Goal: Task Accomplishment & Management: Manage account settings

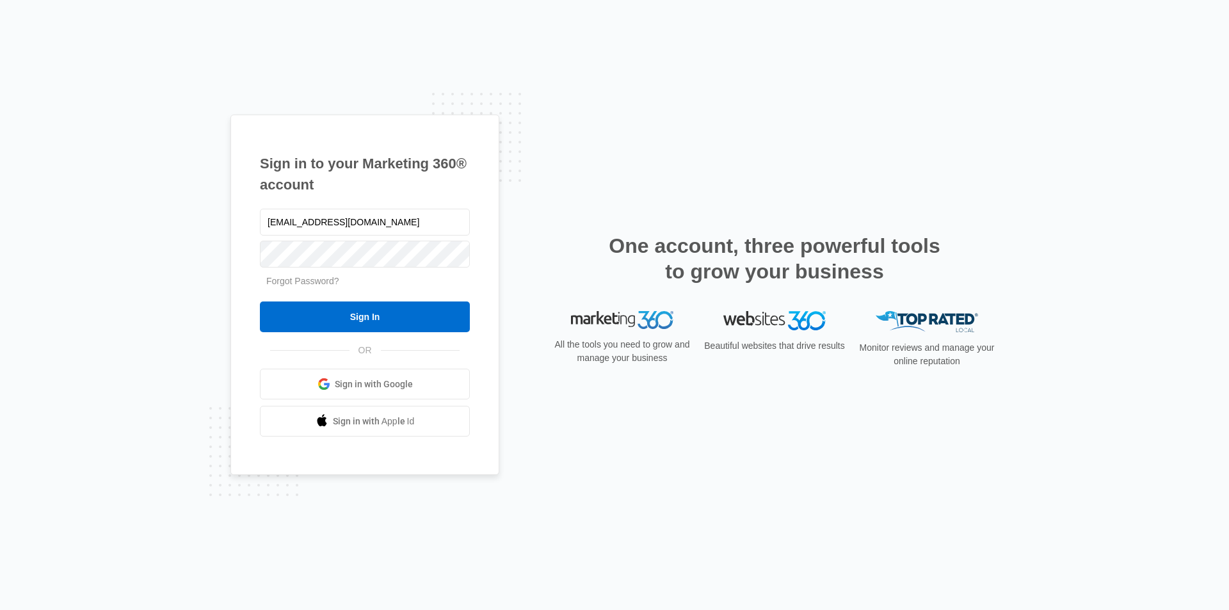
type input "[EMAIL_ADDRESS][DOMAIN_NAME]"
click at [351, 321] on input "Sign In" at bounding box center [365, 317] width 210 height 31
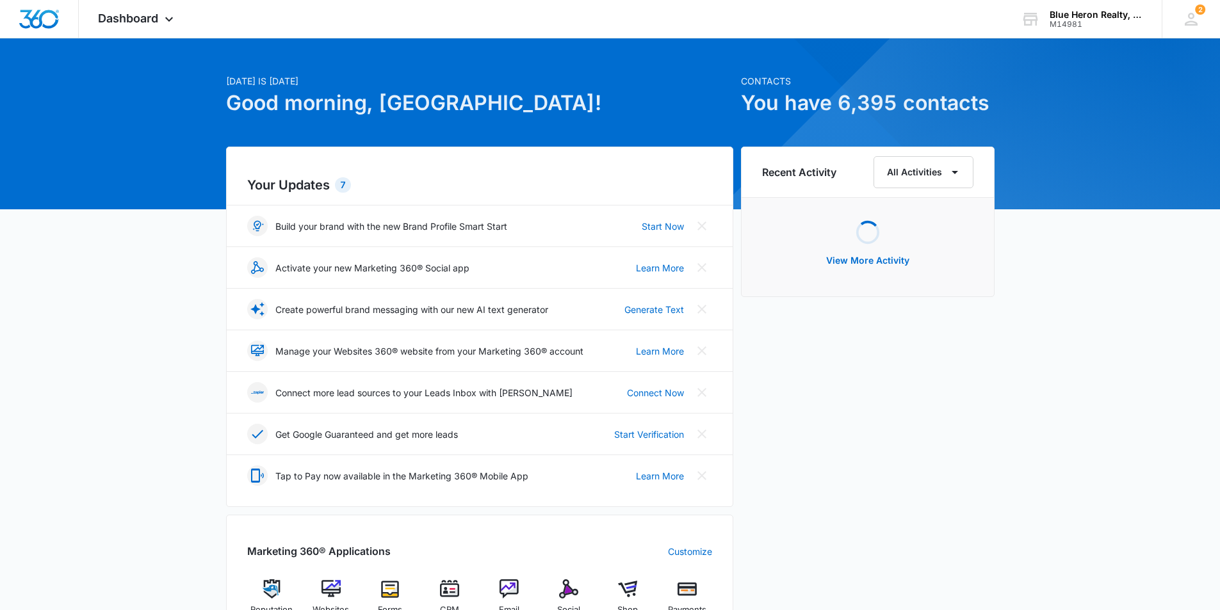
scroll to position [192, 0]
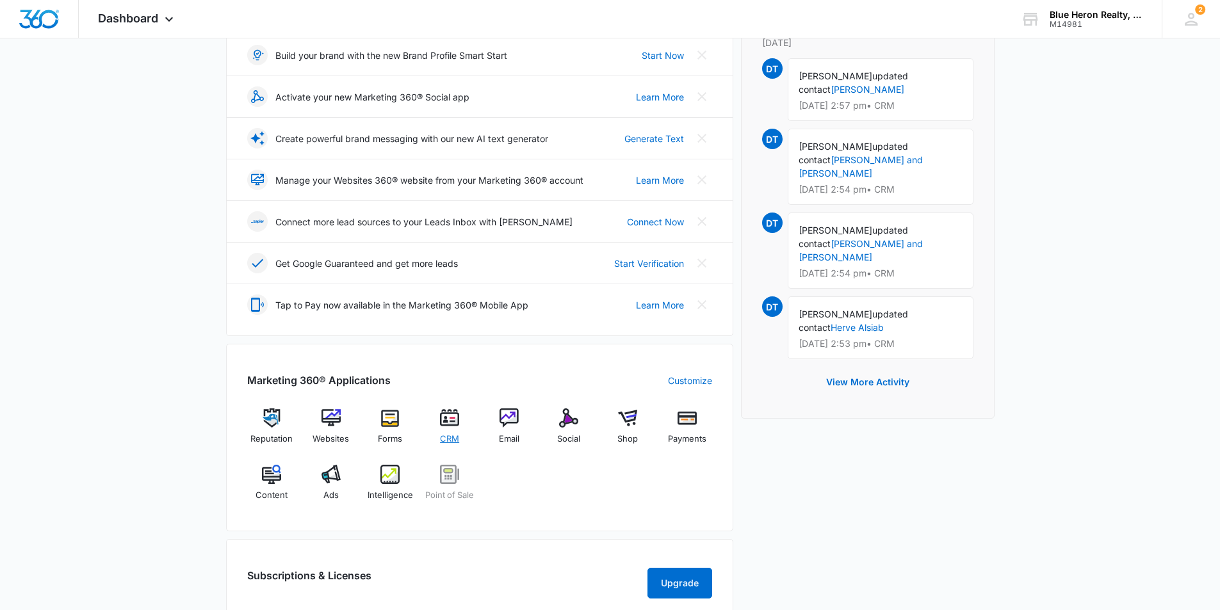
click at [442, 419] on img at bounding box center [449, 417] width 19 height 19
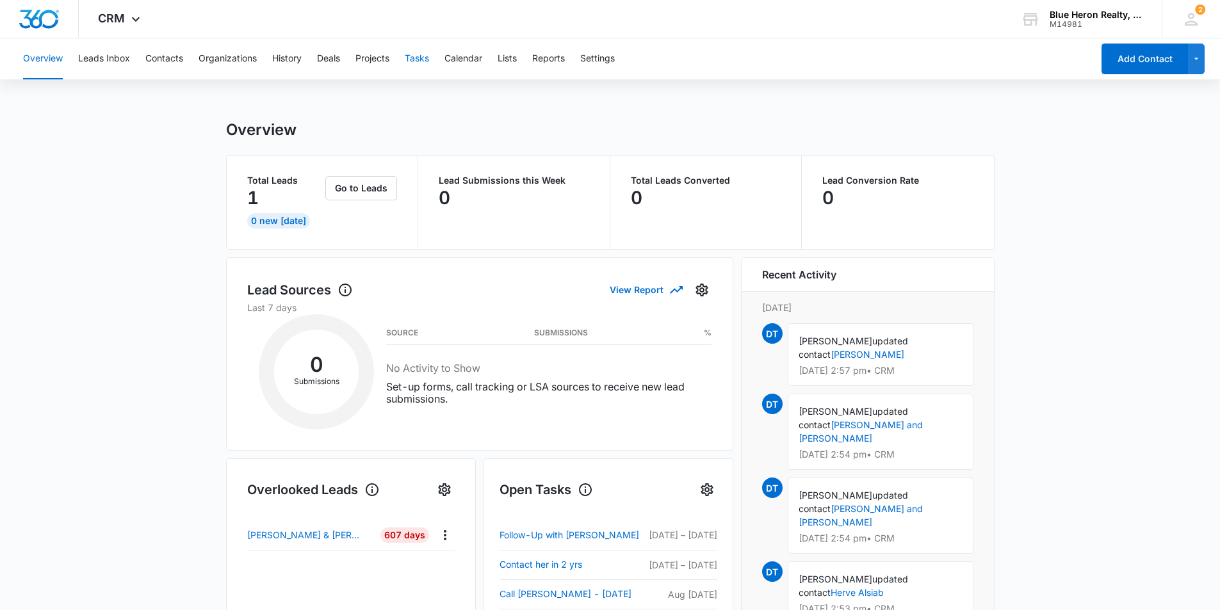
click at [414, 57] on button "Tasks" at bounding box center [417, 58] width 24 height 41
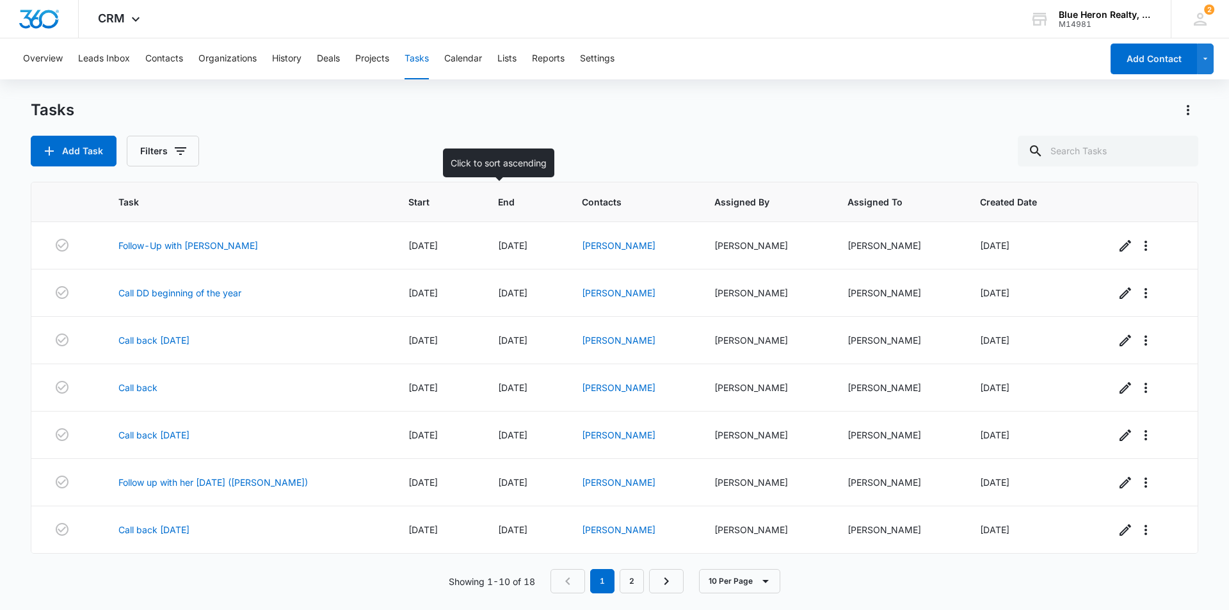
click at [483, 209] on th "End" at bounding box center [525, 202] width 84 height 40
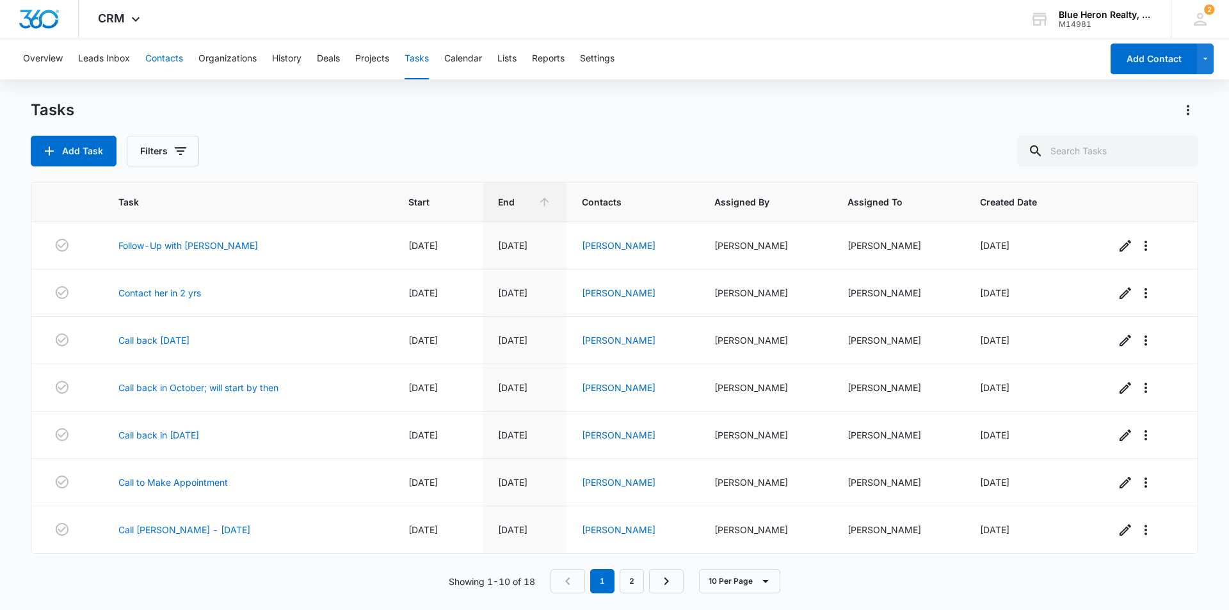
click at [162, 55] on button "Contacts" at bounding box center [164, 58] width 38 height 41
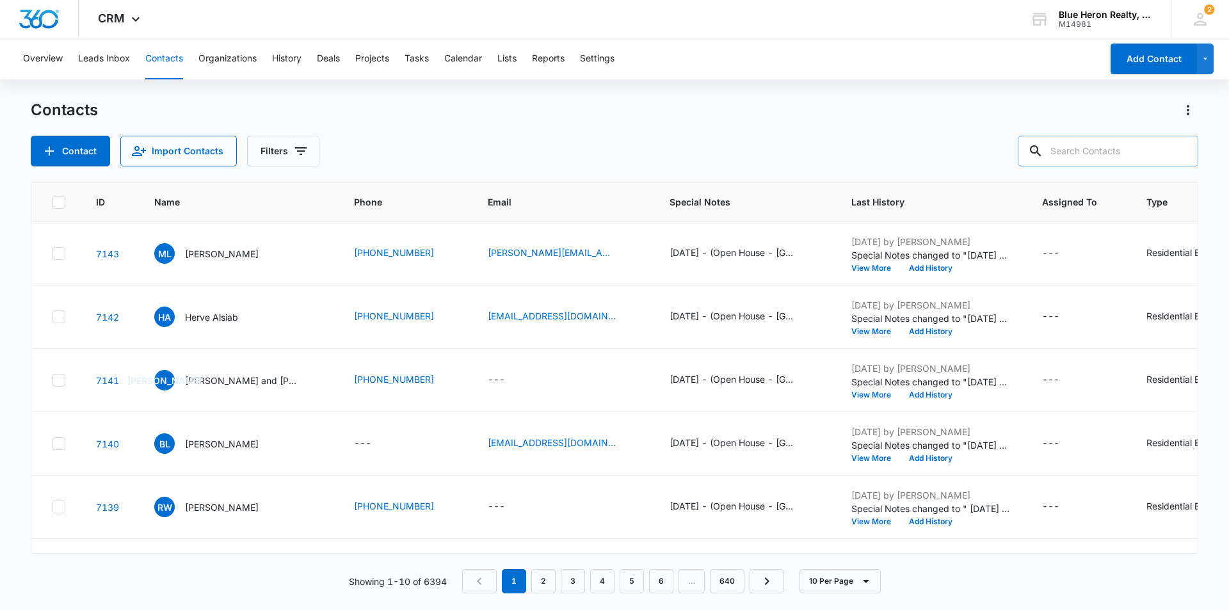
click at [1073, 152] on input "text" at bounding box center [1108, 151] width 181 height 31
